Goal: Task Accomplishment & Management: Use online tool/utility

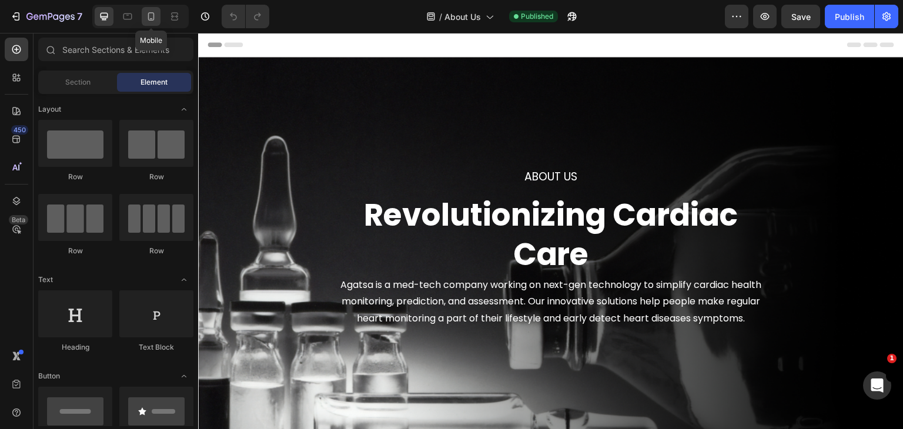
click at [153, 22] on div at bounding box center [151, 16] width 19 height 19
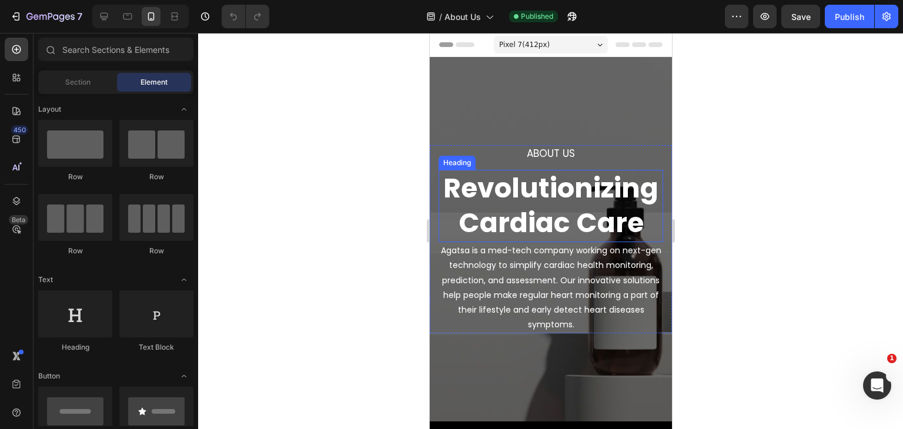
click at [577, 206] on h2 "Revolutionizing Cardiac Care" at bounding box center [550, 206] width 224 height 73
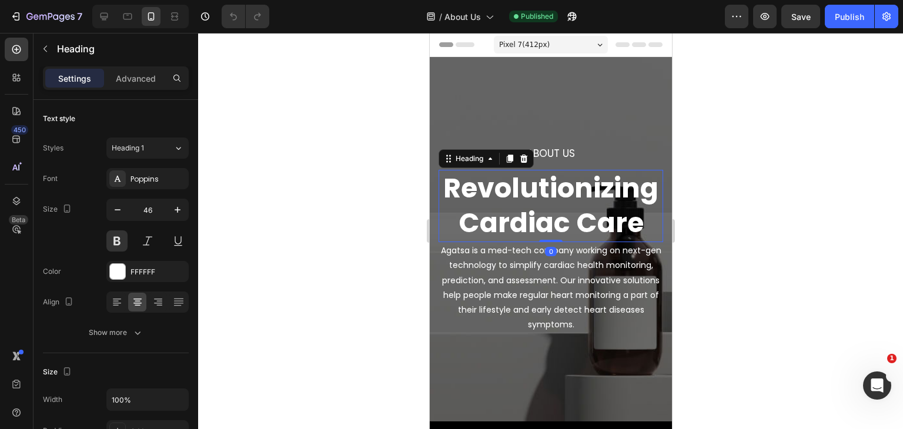
click at [474, 196] on h2 "Revolutionizing Cardiac Care" at bounding box center [550, 206] width 224 height 73
click at [517, 207] on p "Revolutionizing Cardiac Care" at bounding box center [550, 206] width 222 height 71
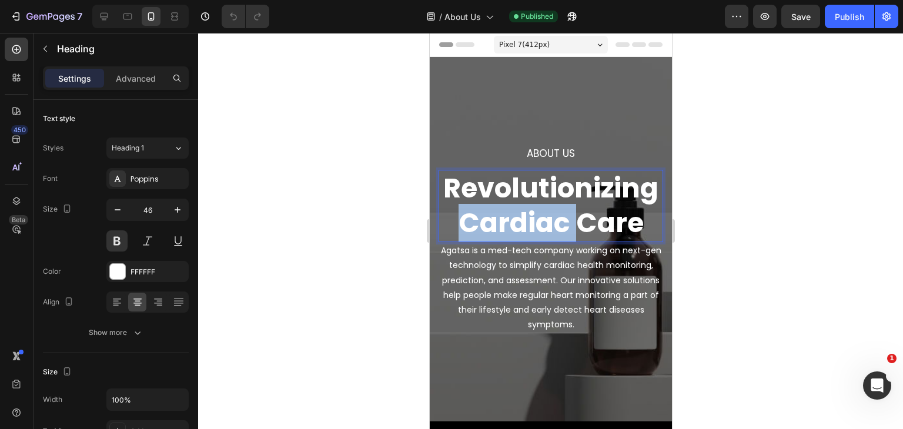
click at [517, 207] on p "Revolutionizing Cardiac Care" at bounding box center [550, 206] width 222 height 71
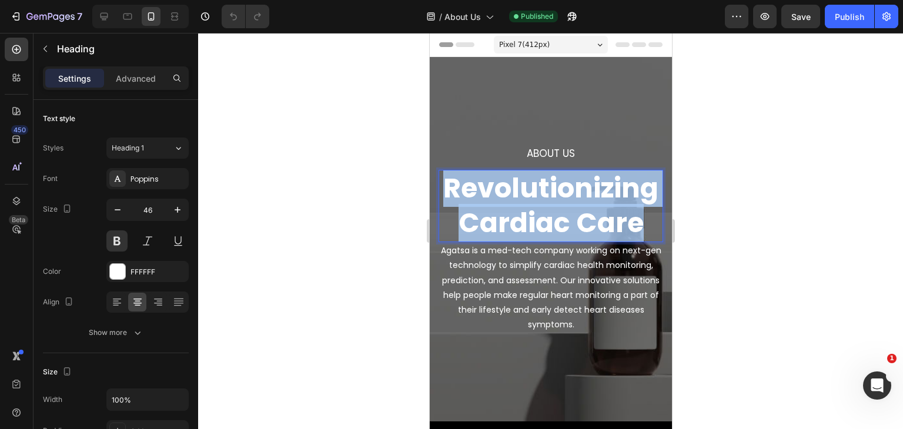
click at [517, 207] on p "Revolutionizing Cardiac Care" at bounding box center [550, 206] width 222 height 71
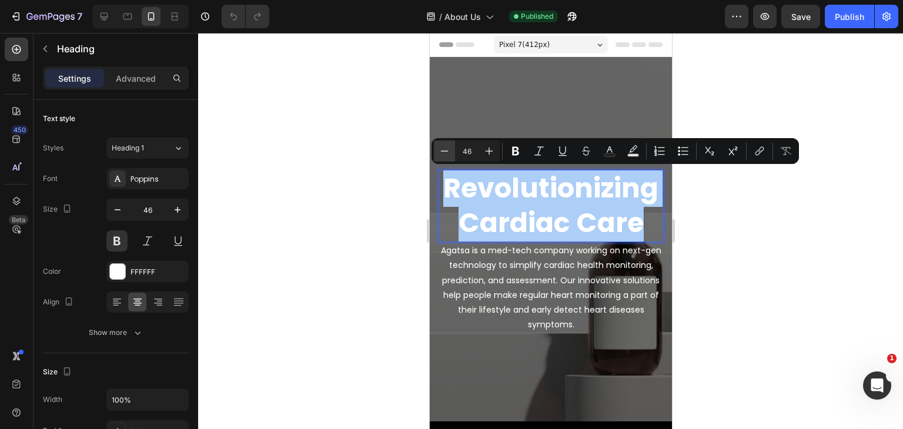
click at [446, 155] on icon "Editor contextual toolbar" at bounding box center [444, 151] width 12 height 12
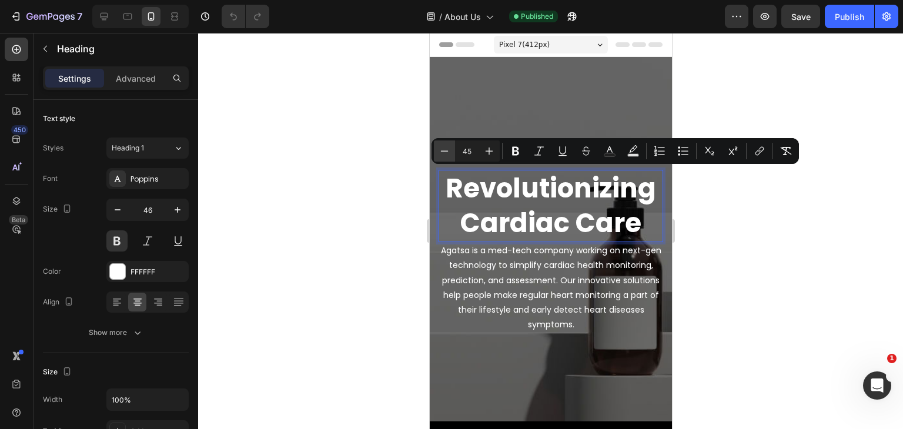
click at [446, 155] on icon "Editor contextual toolbar" at bounding box center [444, 151] width 12 height 12
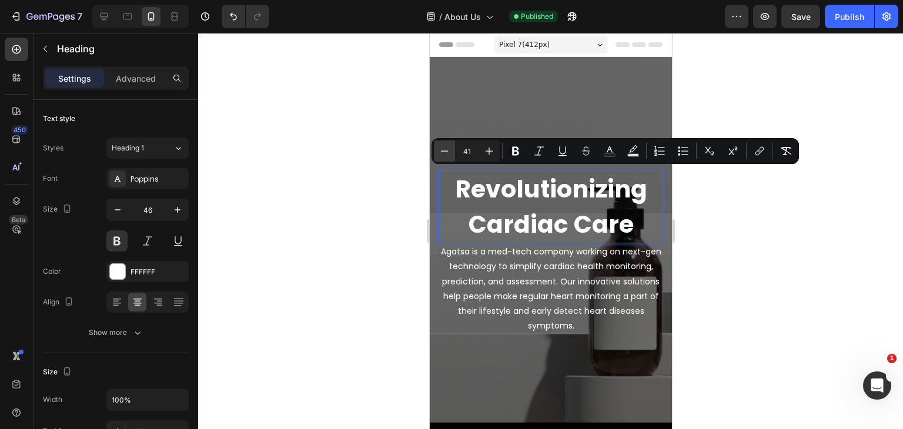
click at [446, 155] on icon "Editor contextual toolbar" at bounding box center [444, 151] width 12 height 12
type input "37"
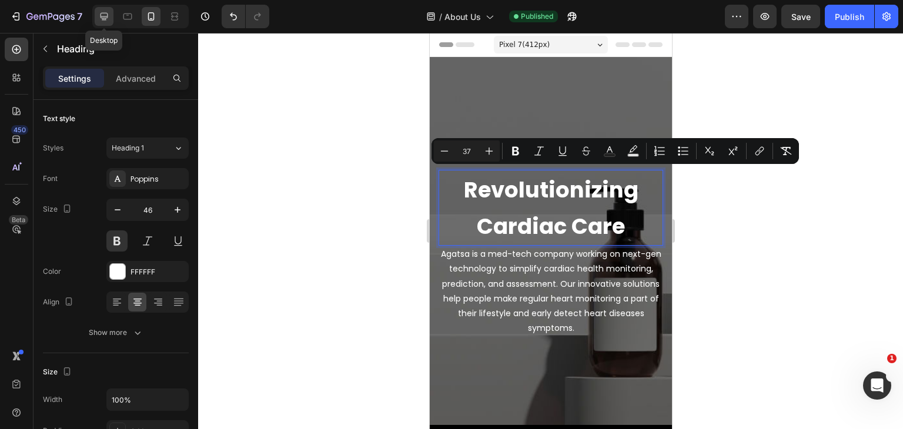
click at [102, 19] on icon at bounding box center [104, 17] width 8 height 8
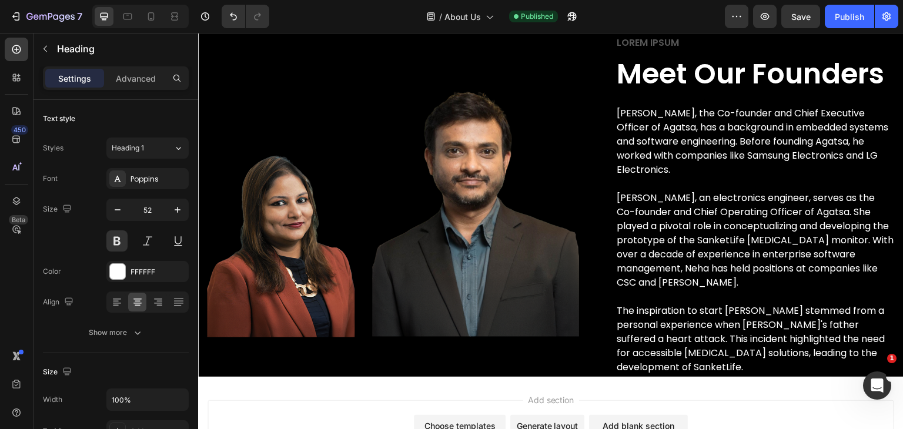
scroll to position [2050, 0]
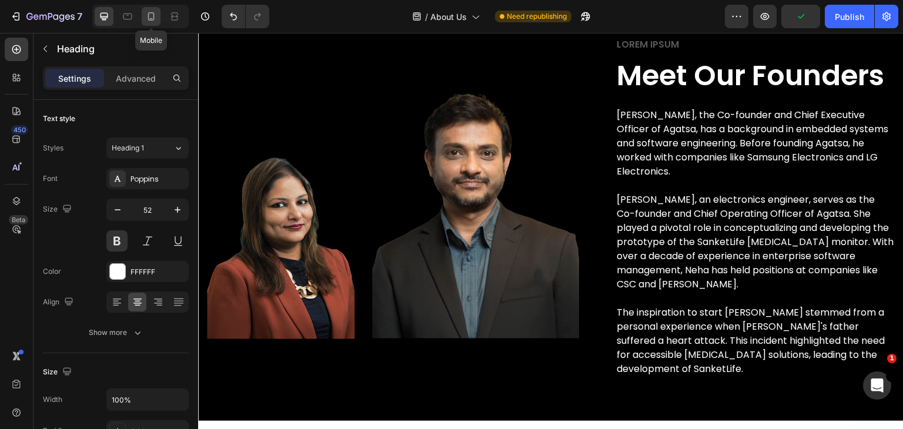
click at [153, 21] on icon at bounding box center [151, 17] width 12 height 12
type input "46"
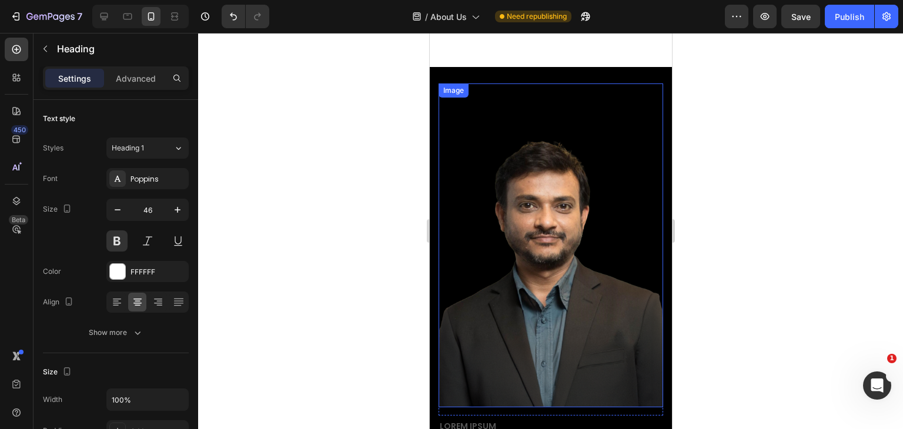
scroll to position [2109, 0]
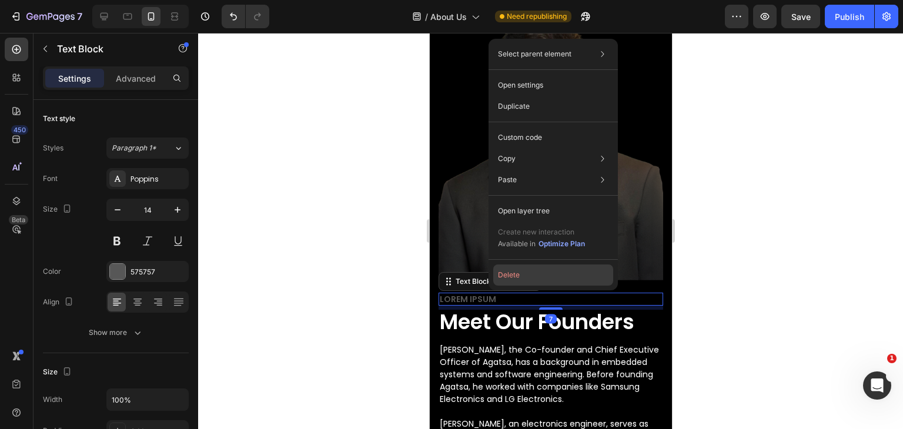
click at [503, 278] on button "Delete" at bounding box center [553, 274] width 120 height 21
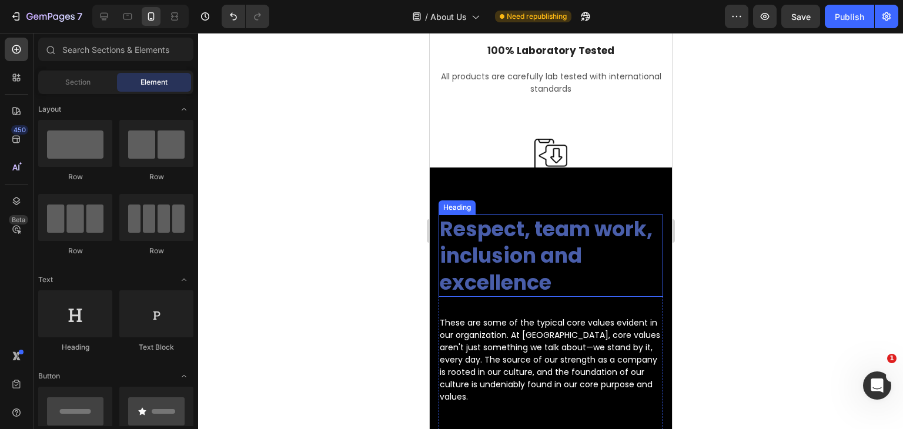
scroll to position [907, 0]
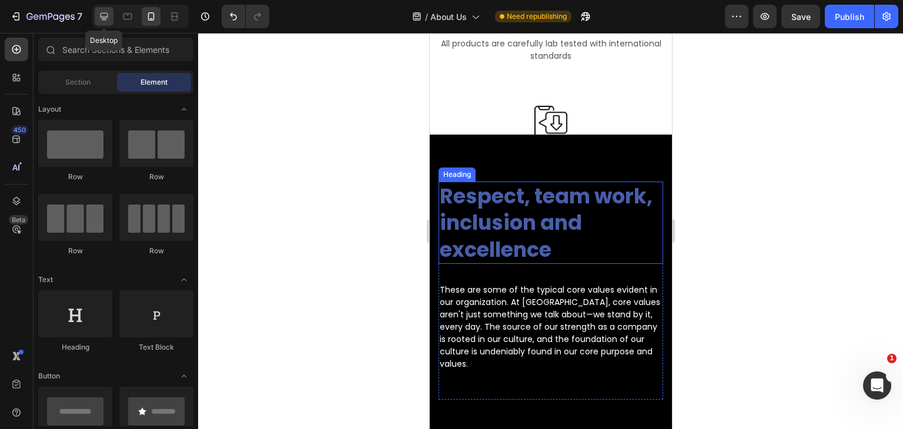
click at [98, 17] on icon at bounding box center [104, 17] width 12 height 12
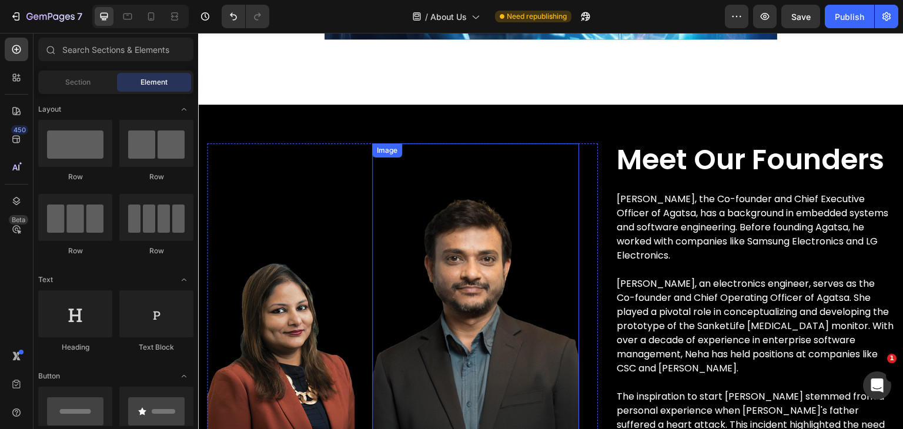
scroll to position [2142, 0]
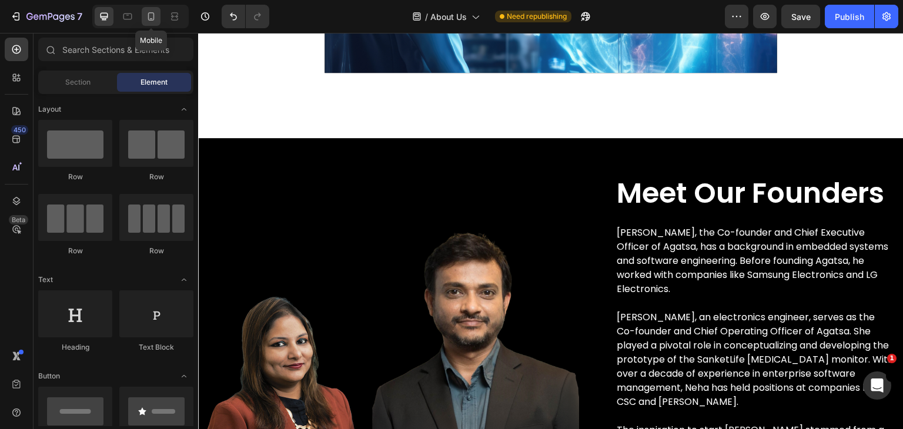
click at [155, 18] on icon at bounding box center [151, 17] width 12 height 12
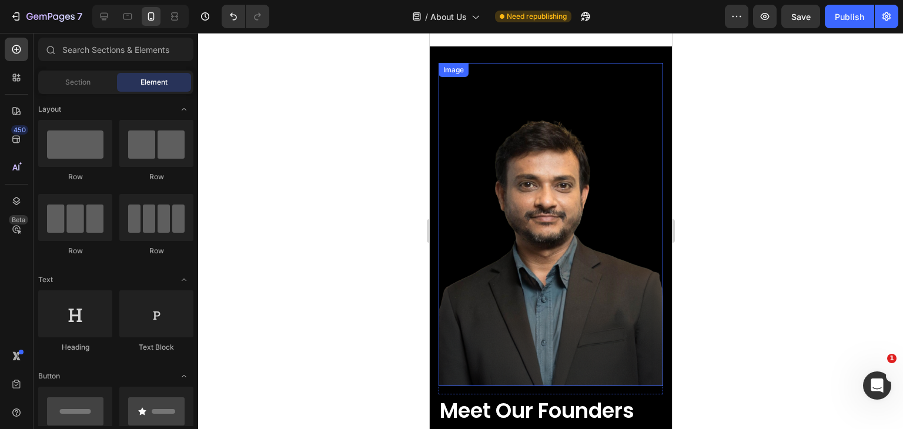
scroll to position [2024, 0]
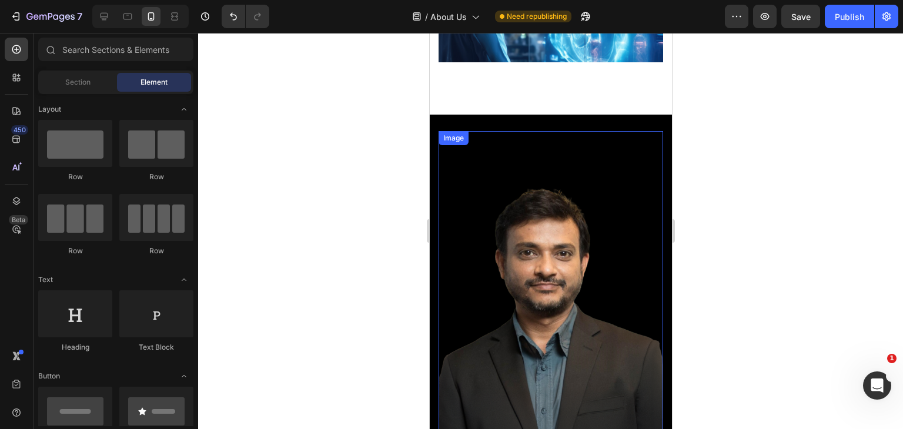
click at [562, 242] on img at bounding box center [550, 310] width 224 height 288
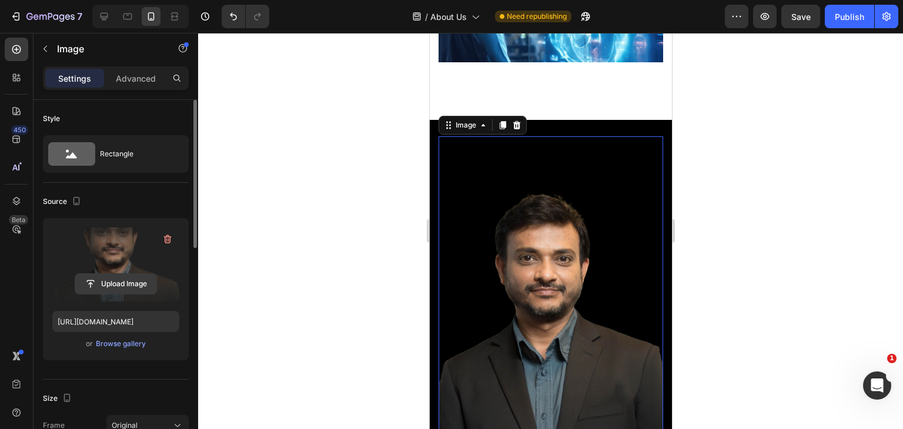
click at [112, 279] on input "file" at bounding box center [115, 284] width 81 height 20
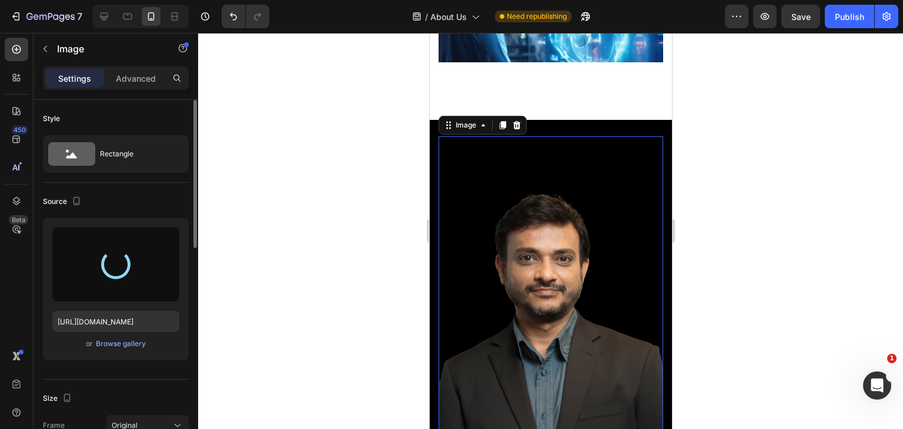
type input "[URL][DOMAIN_NAME]"
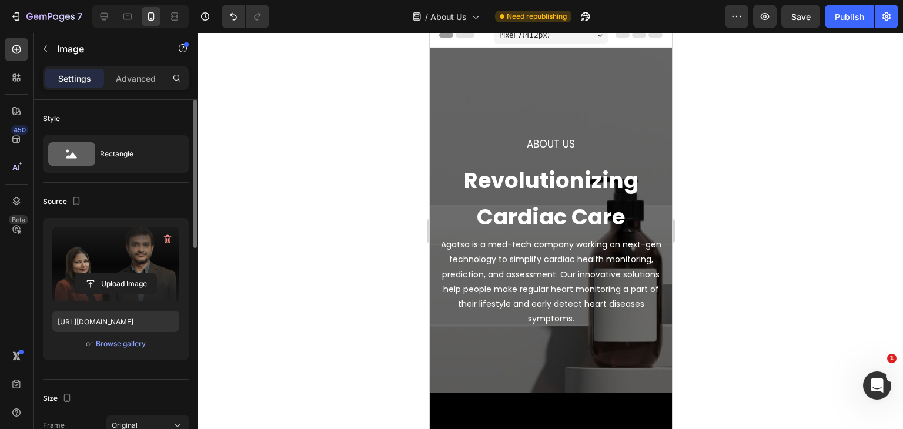
scroll to position [0, 0]
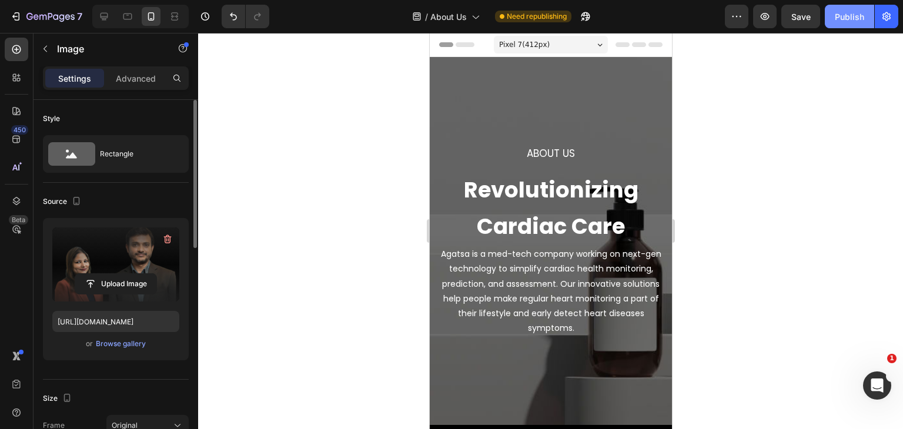
click at [842, 17] on div "Publish" at bounding box center [849, 17] width 29 height 12
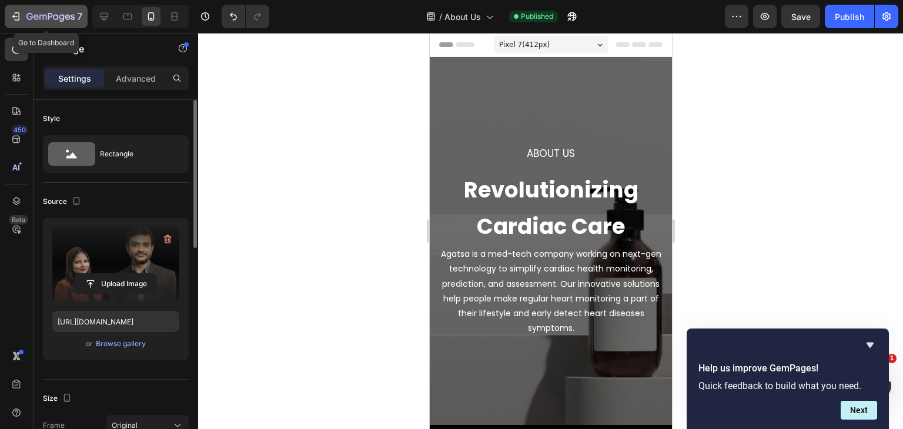
click at [9, 12] on button "7" at bounding box center [46, 17] width 83 height 24
